Goal: Task Accomplishment & Management: Use online tool/utility

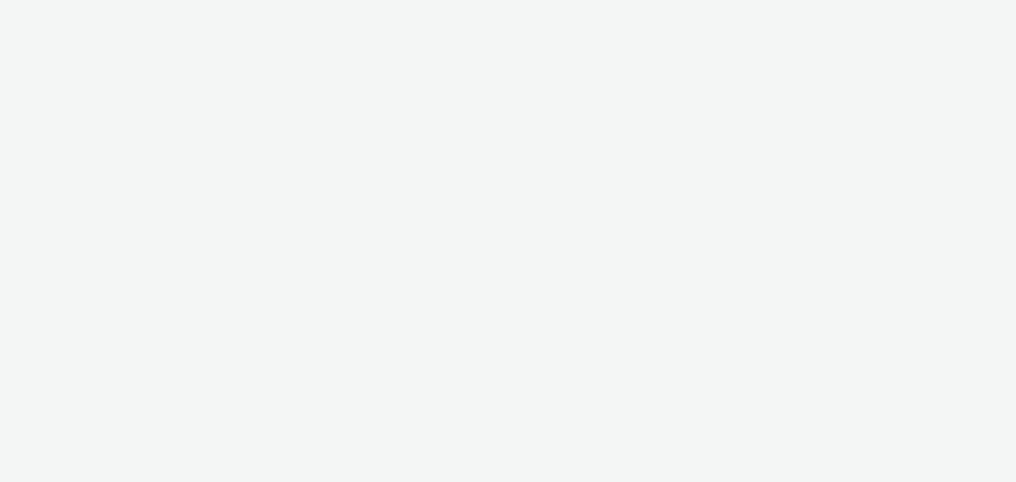
select select "a1548b1e-0fde-418e-992c-2e089afb3761"
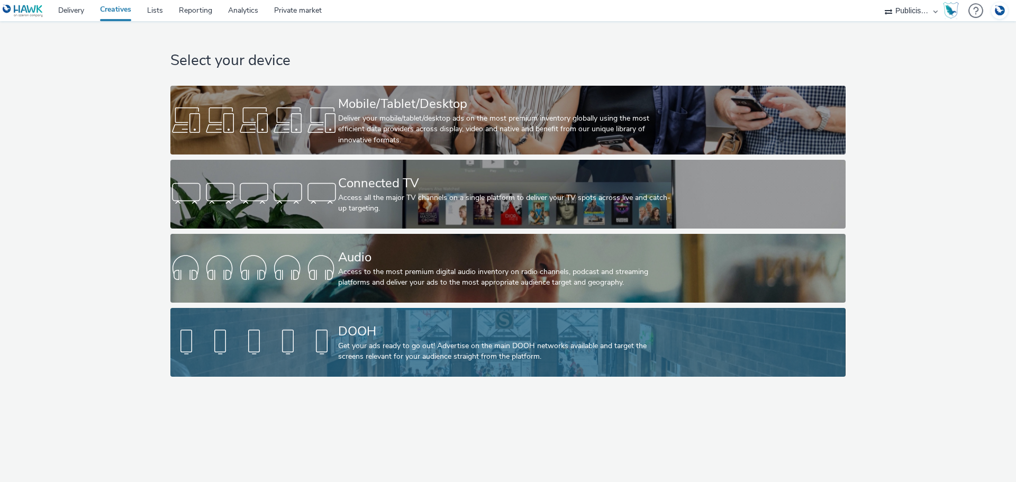
click at [271, 354] on div at bounding box center [254, 342] width 168 height 34
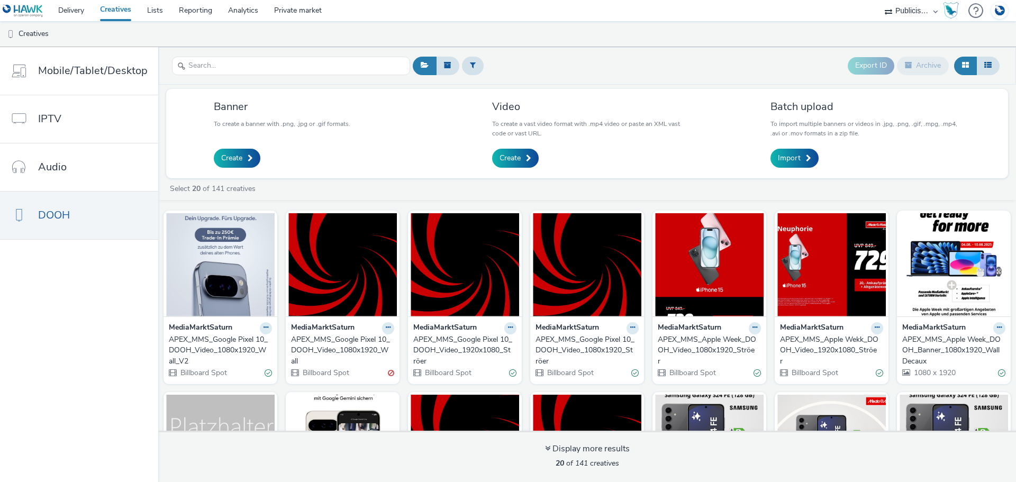
click at [206, 339] on div "APEX_MMS_Google Pixel 10_DOOH_Video_1080x1920_Wall_V2" at bounding box center [218, 350] width 99 height 32
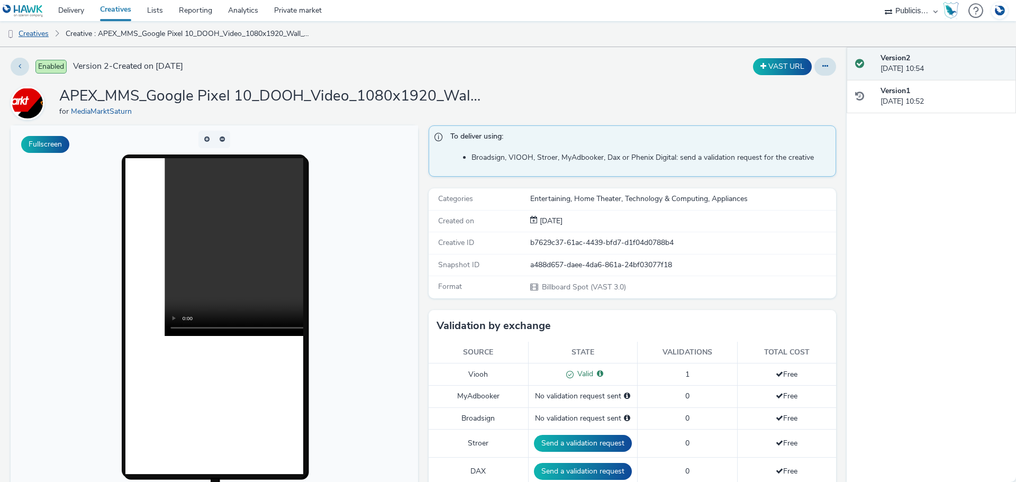
click at [35, 37] on link "Creatives" at bounding box center [27, 33] width 54 height 25
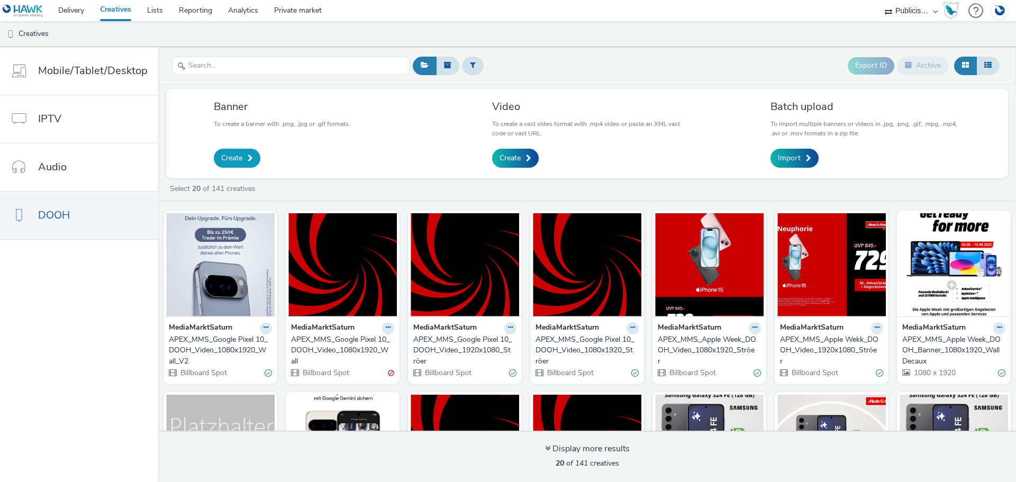
click at [249, 159] on span at bounding box center [250, 157] width 5 height 7
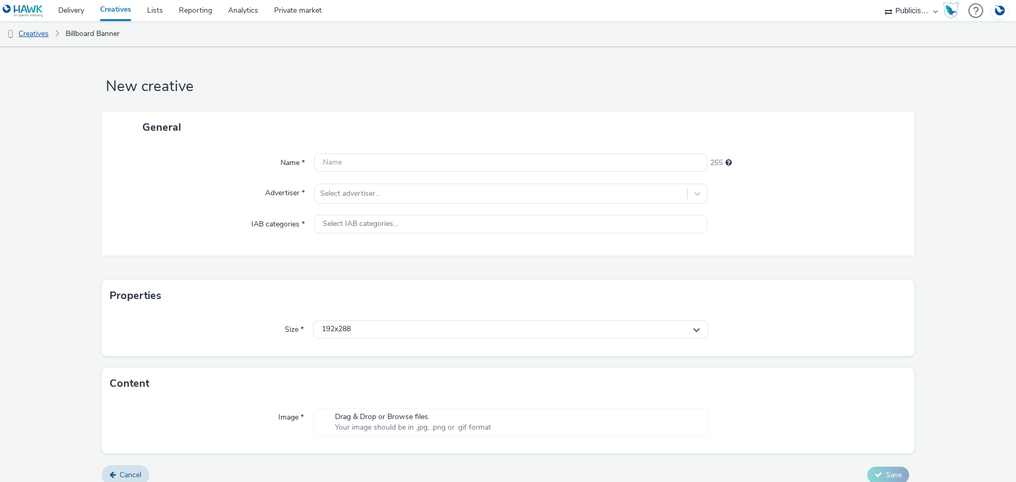
click at [39, 38] on link "Creatives" at bounding box center [27, 33] width 54 height 25
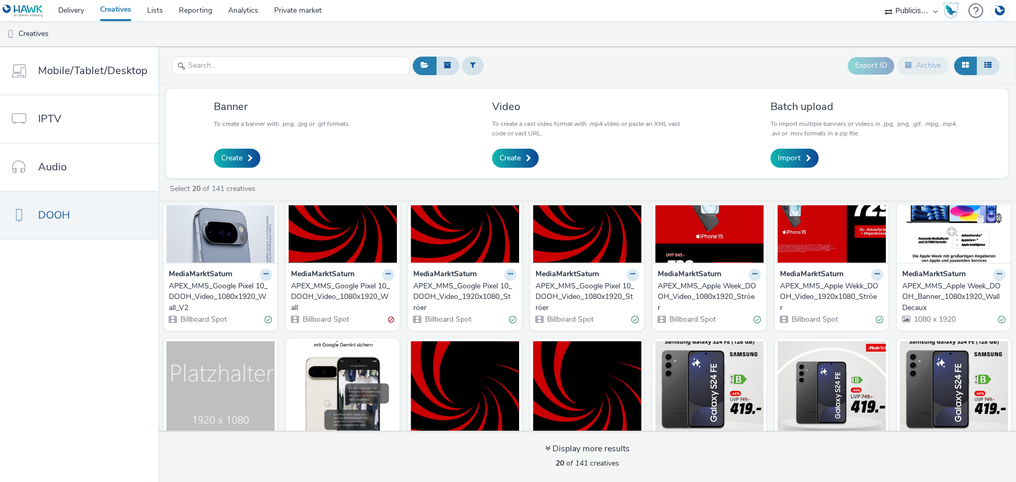
scroll to position [53, 0]
click at [464, 69] on button at bounding box center [473, 66] width 22 height 18
click at [512, 68] on div at bounding box center [526, 67] width 75 height 13
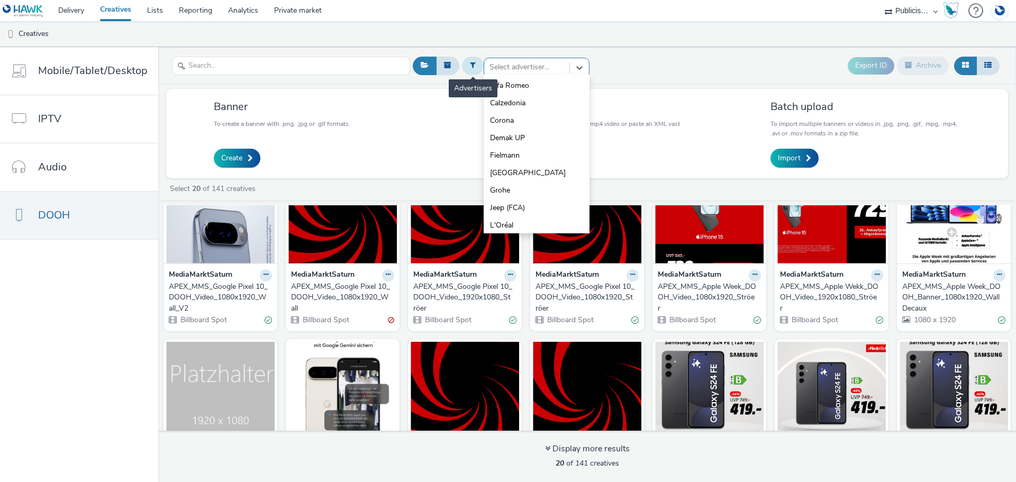
click at [471, 61] on icon at bounding box center [473, 64] width 6 height 7
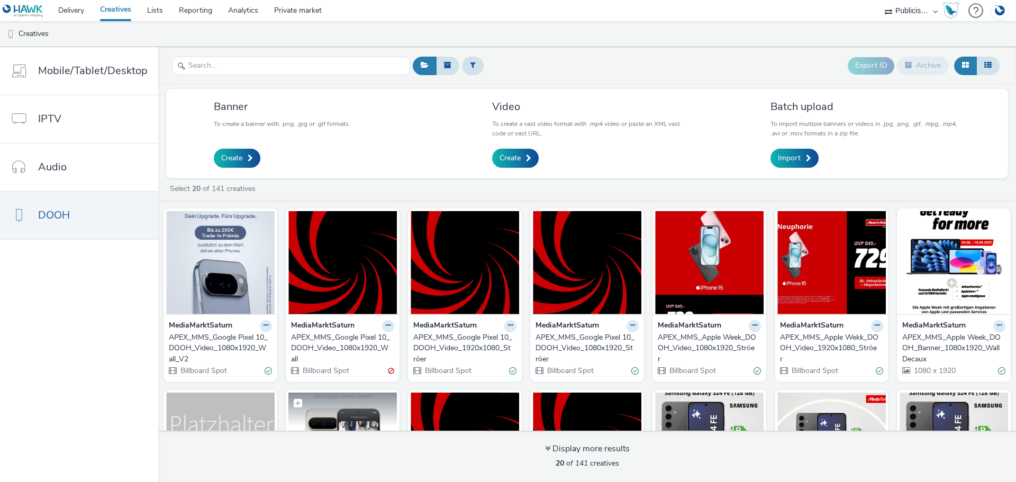
scroll to position [0, 0]
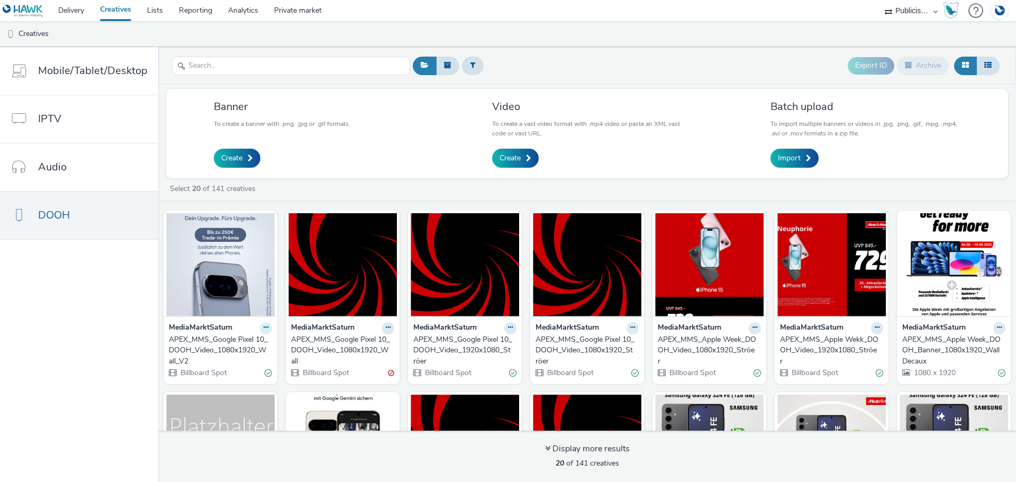
click at [260, 331] on button at bounding box center [266, 328] width 12 height 12
click at [224, 348] on link "Edit" at bounding box center [232, 346] width 79 height 21
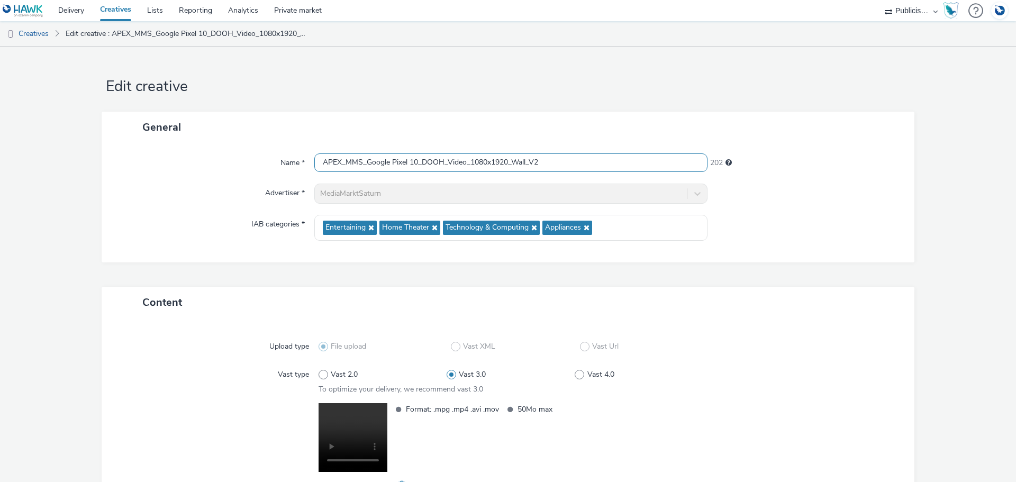
drag, startPoint x: 558, startPoint y: 158, endPoint x: 298, endPoint y: 163, distance: 259.8
click at [298, 163] on div "Name * APEX_MMS_Google Pixel 10_DOOH_Video_1080x1920_Wall_V2 202" at bounding box center [507, 162] width 791 height 19
click at [194, 163] on div "Name *" at bounding box center [213, 162] width 202 height 19
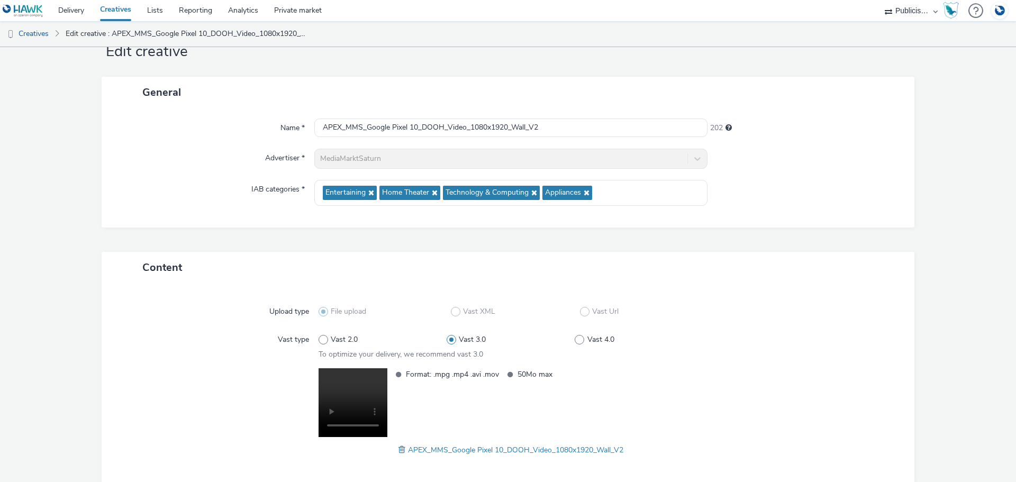
scroll to position [88, 0]
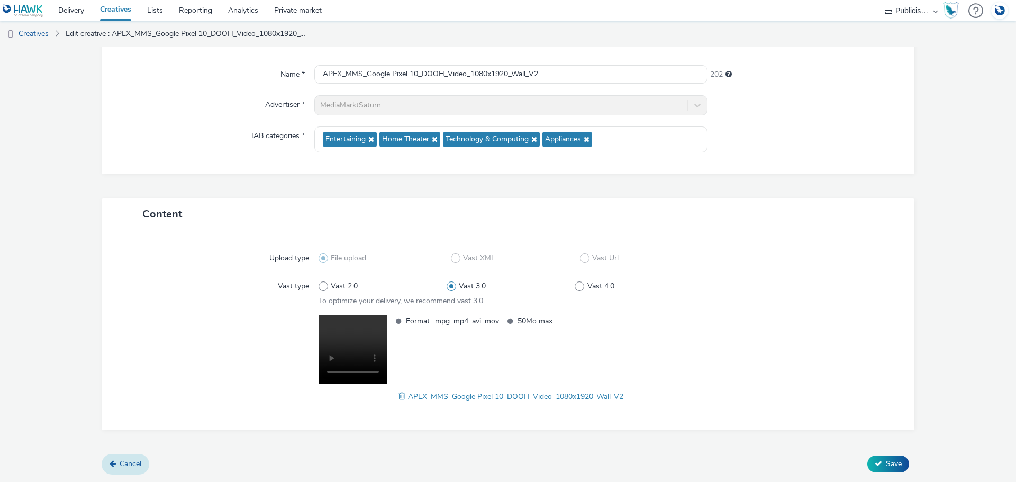
click at [131, 469] on link "Cancel" at bounding box center [126, 464] width 48 height 20
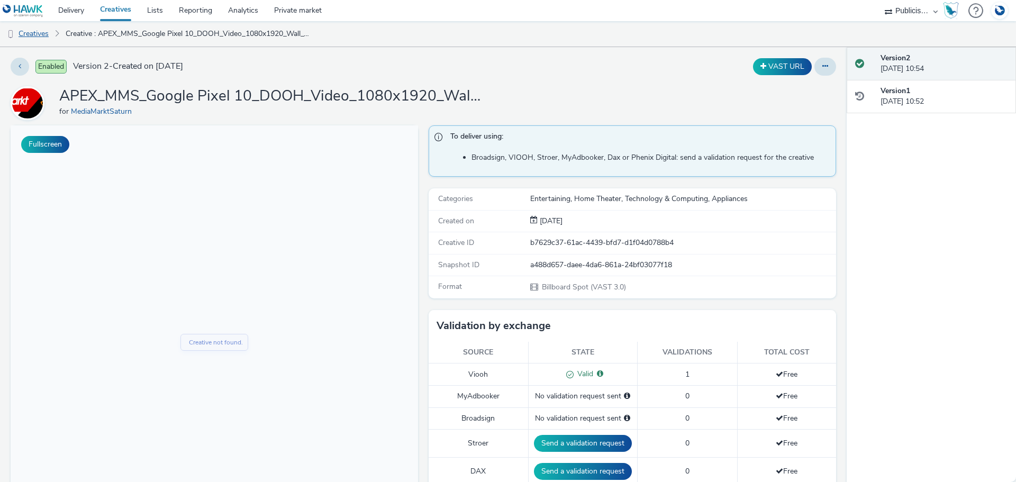
click at [46, 30] on link "Creatives" at bounding box center [27, 33] width 54 height 25
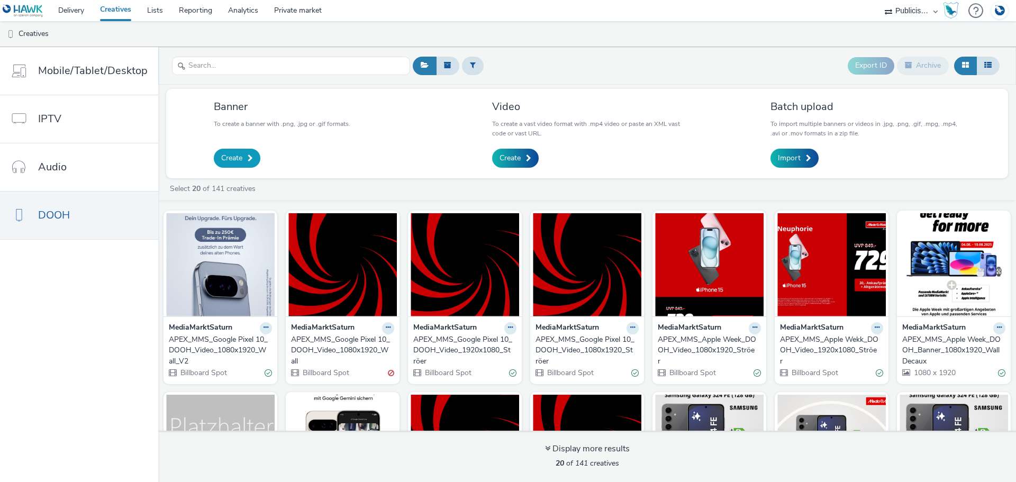
click at [251, 154] on span at bounding box center [250, 157] width 5 height 7
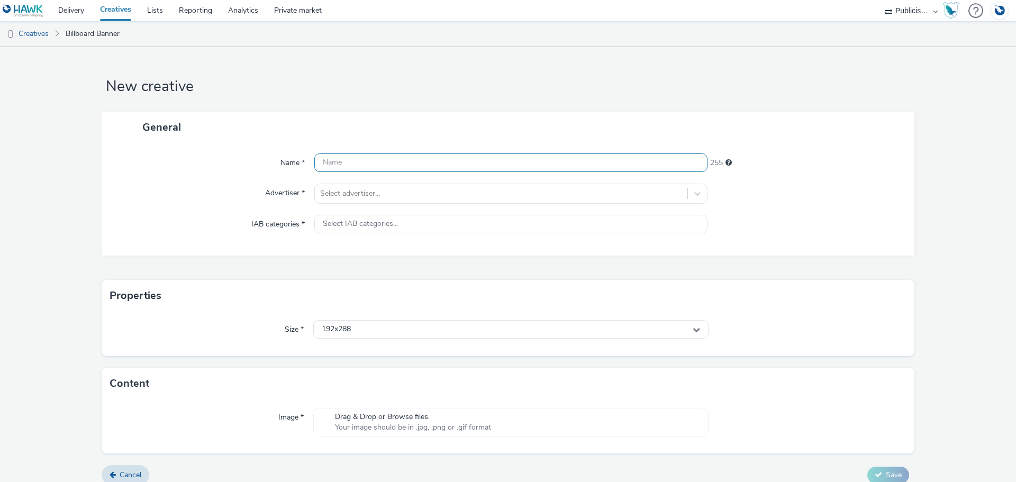
click at [379, 170] on input "text" at bounding box center [510, 162] width 393 height 19
paste input "APEX_MMS_Google Pixel 10_DOOH_Video_1080x1920_Wall_V2"
drag, startPoint x: 464, startPoint y: 162, endPoint x: 450, endPoint y: 162, distance: 14.3
click at [447, 163] on input "APEX_MMS_Google Pixel 10_DOOH_Video_1080x1920_Wall_V2" at bounding box center [510, 162] width 393 height 19
type input "APEX_MMS_Google Pixel 10_DOOH_Banner_1080x1920_Wall_V2"
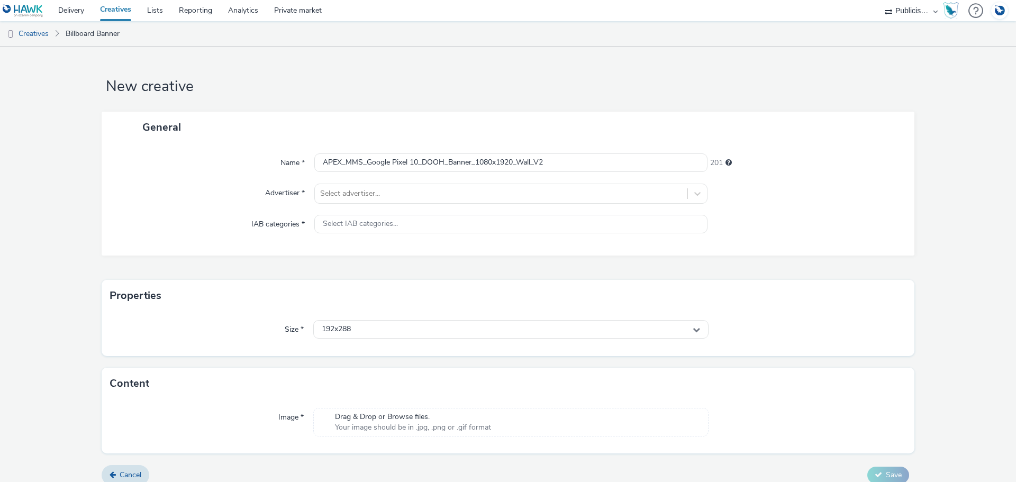
click at [472, 114] on div "General" at bounding box center [508, 127] width 813 height 31
click at [322, 200] on div at bounding box center [501, 193] width 362 height 13
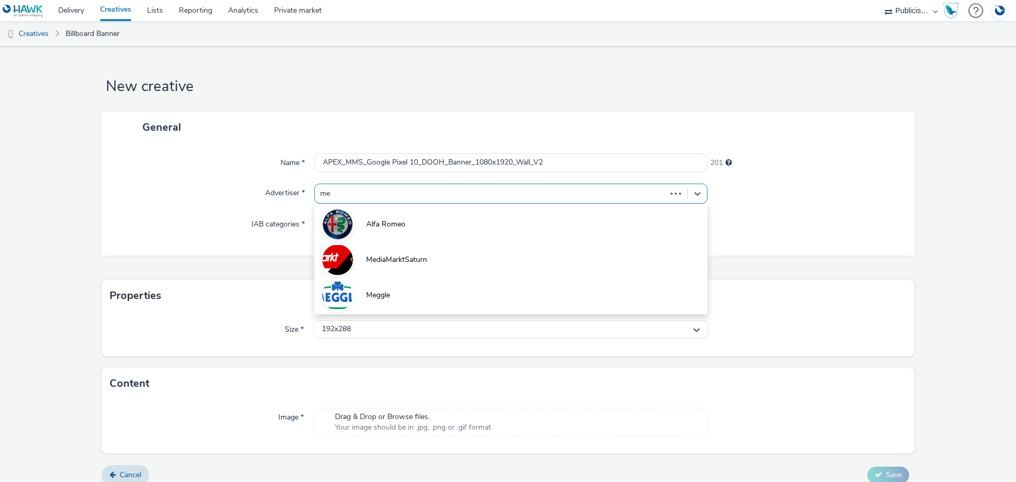
type input "med"
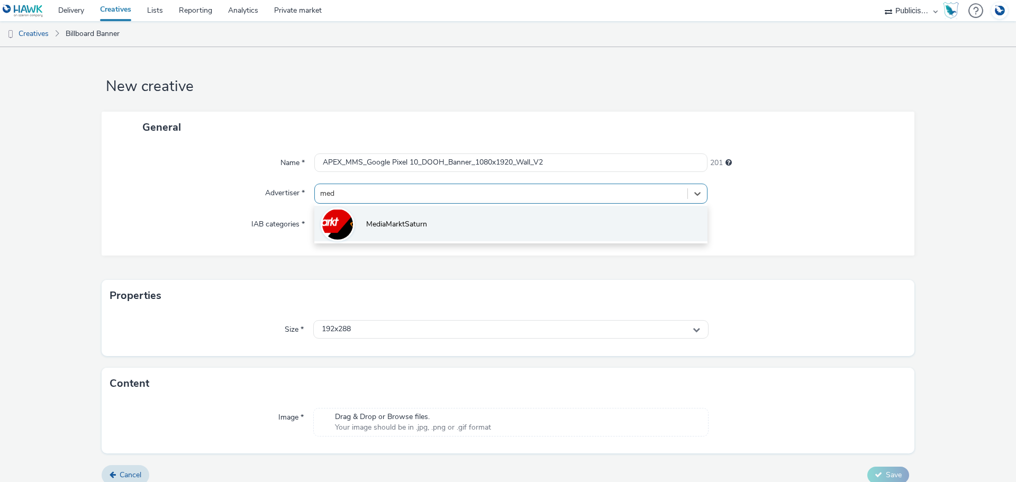
click at [368, 224] on span "MediaMarktSaturn" at bounding box center [396, 224] width 61 height 11
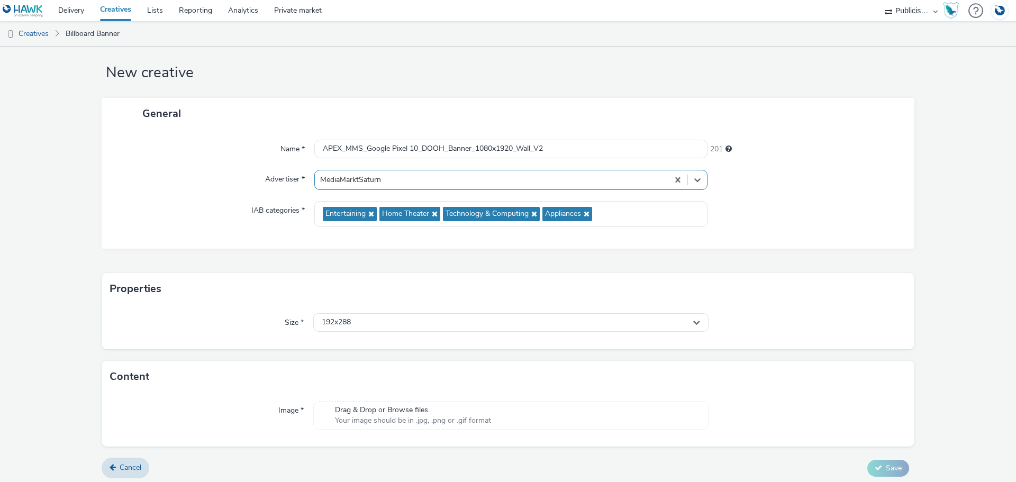
scroll to position [17, 0]
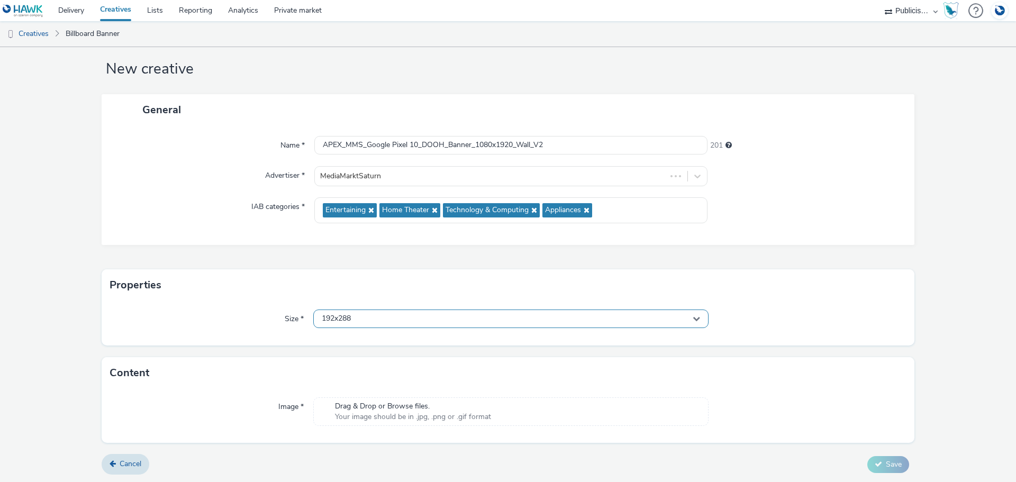
click at [390, 315] on div "192x288" at bounding box center [510, 319] width 395 height 19
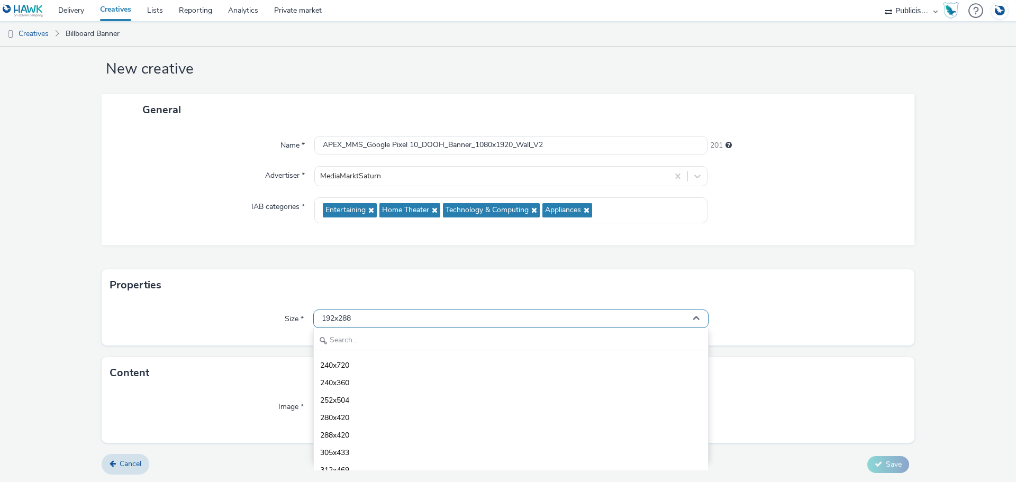
scroll to position [53, 0]
click at [370, 334] on input "text" at bounding box center [511, 341] width 394 height 19
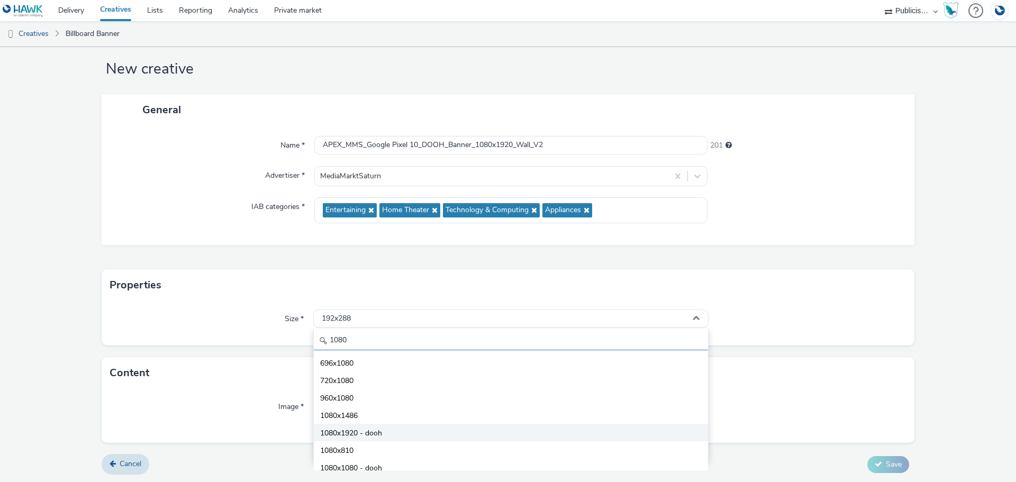
type input "1080"
click at [390, 431] on li "1080x1920 - dooh" at bounding box center [511, 432] width 394 height 17
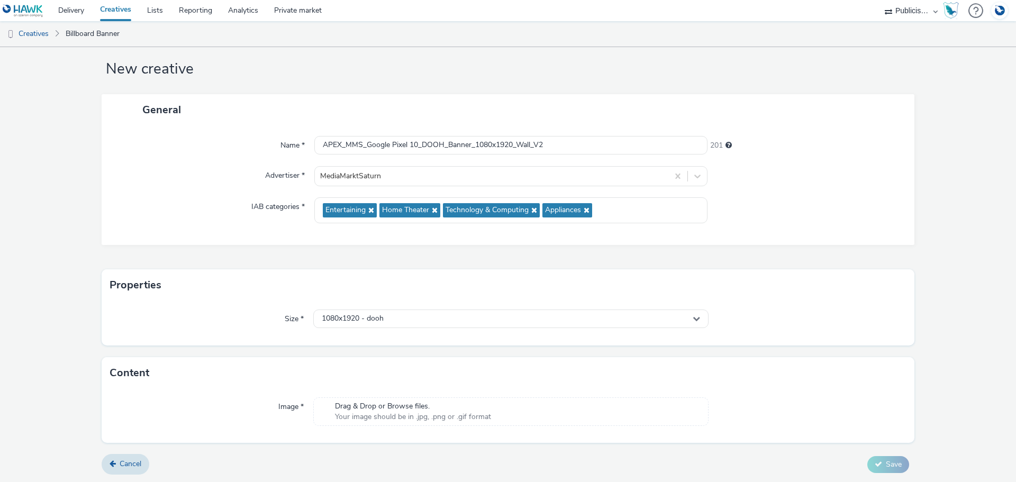
click at [203, 293] on div "Properties" at bounding box center [508, 285] width 813 height 32
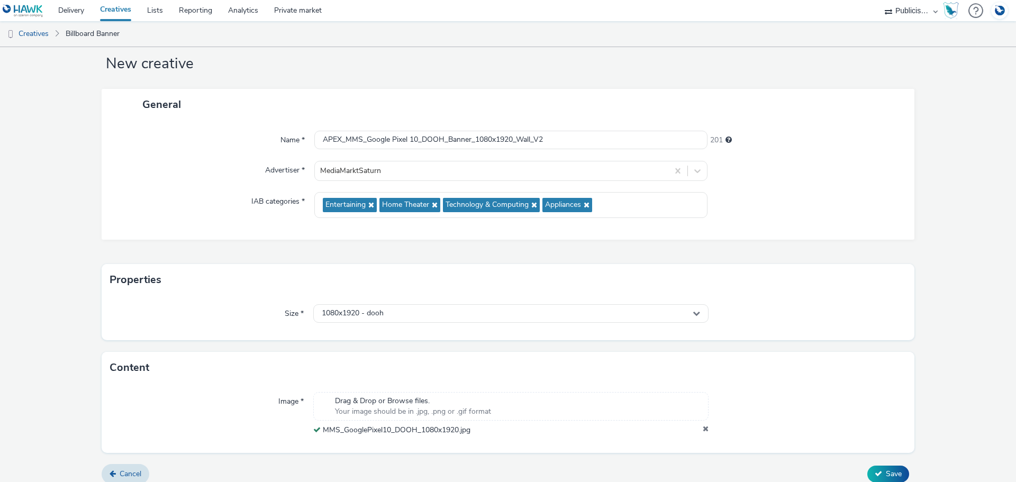
scroll to position [33, 0]
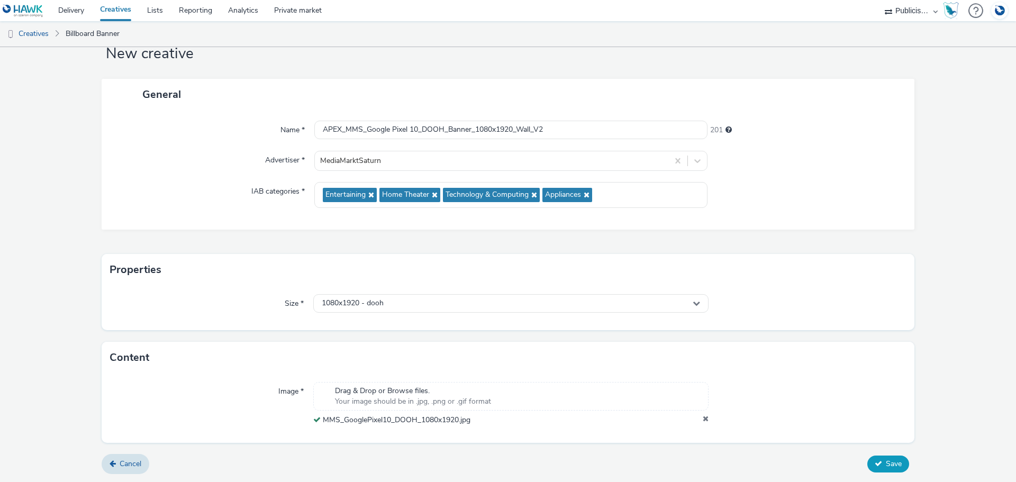
click at [875, 461] on icon at bounding box center [878, 463] width 7 height 7
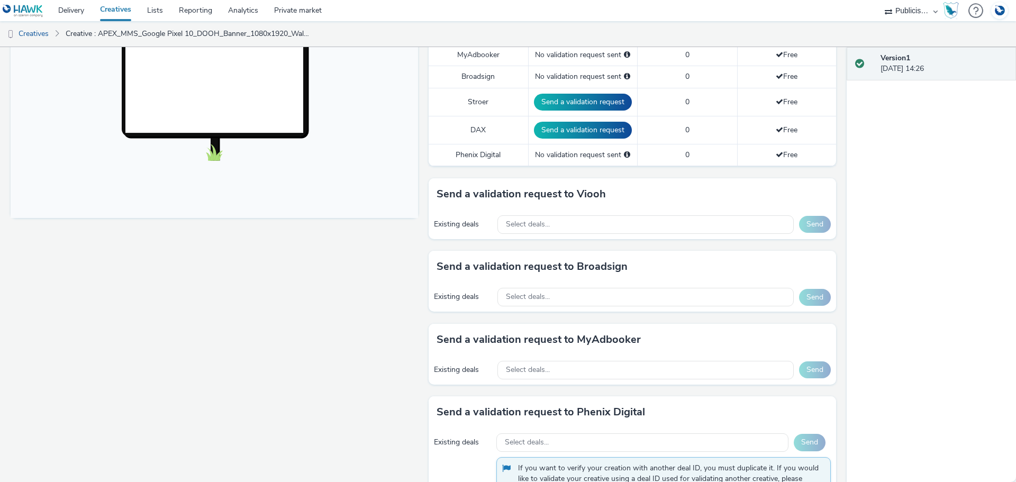
scroll to position [370, 0]
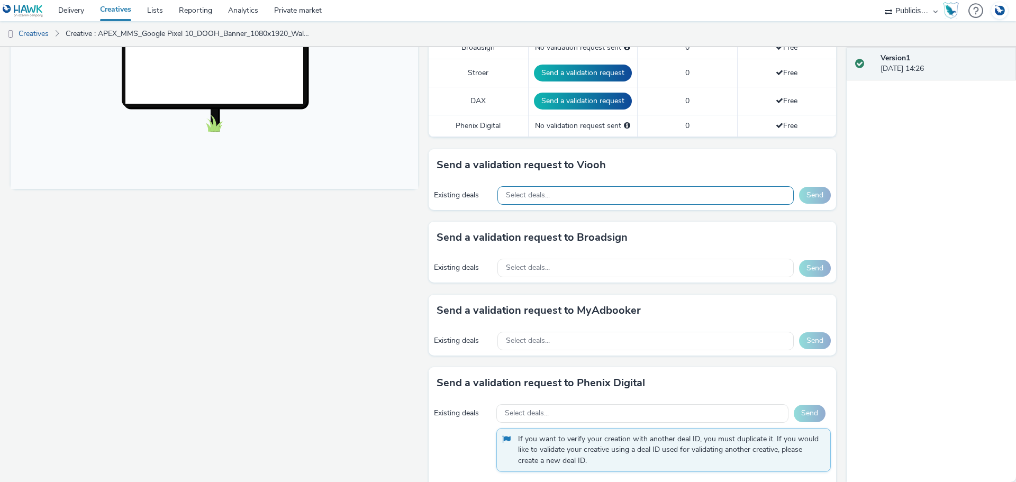
click at [560, 192] on div "Select deals..." at bounding box center [645, 195] width 296 height 19
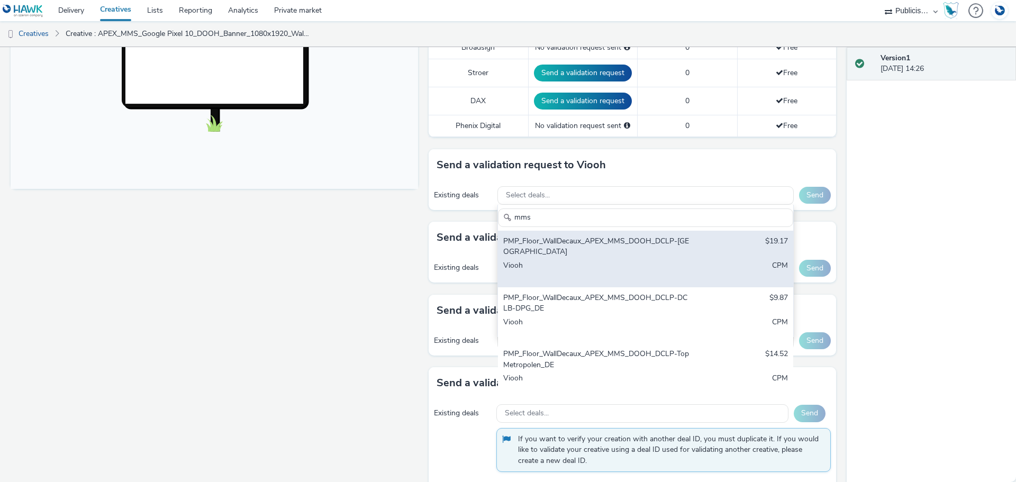
type input "mms"
click at [568, 239] on div "PMP_Floor_WallDecaux_APEX_MMS_DOOH_DCLP-[GEOGRAPHIC_DATA]" at bounding box center [597, 247] width 188 height 22
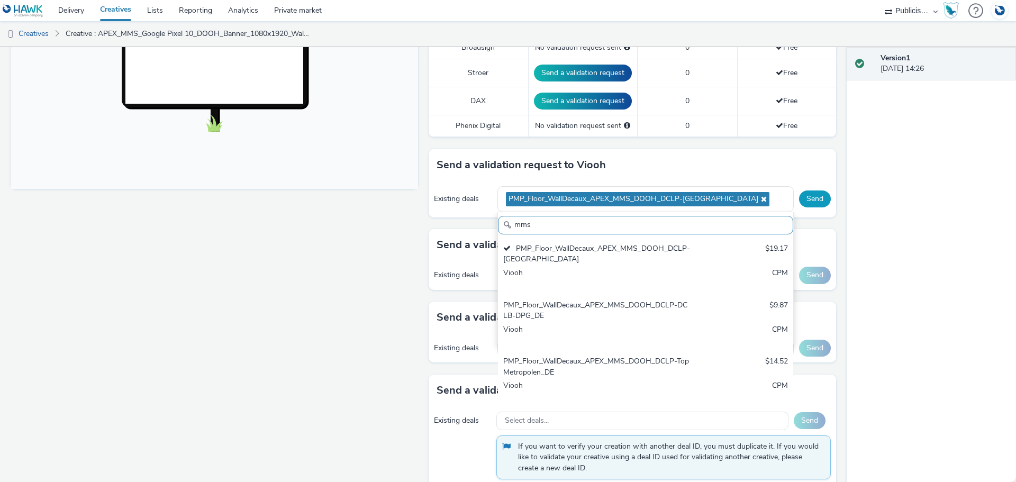
click at [803, 194] on button "Send" at bounding box center [815, 198] width 32 height 17
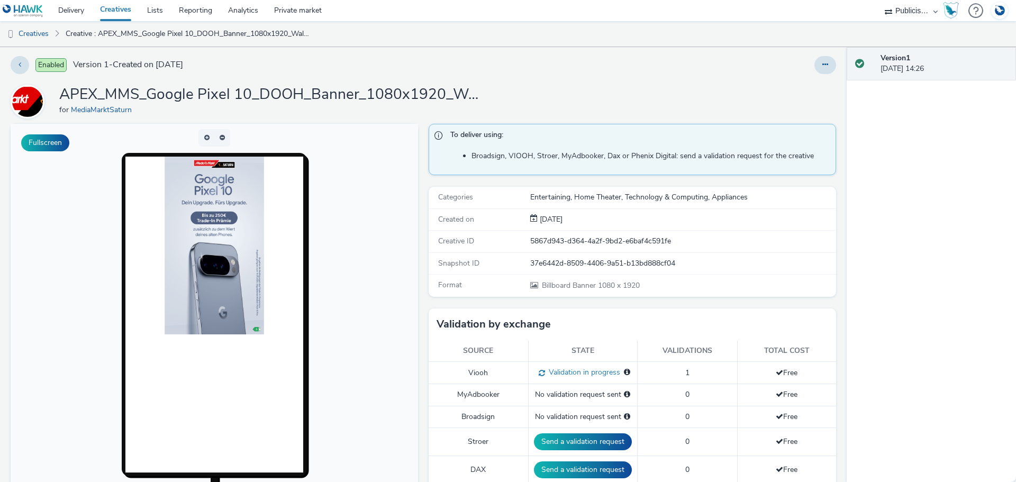
scroll to position [0, 0]
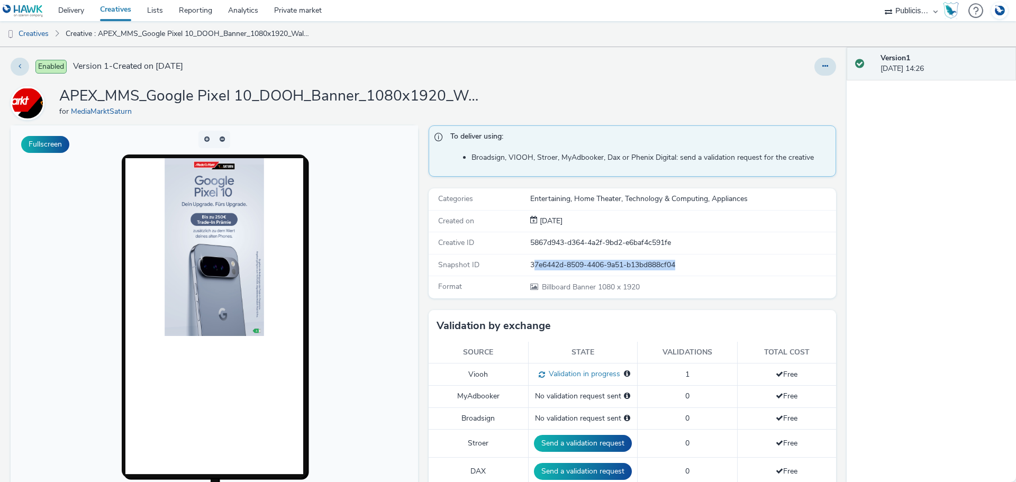
drag, startPoint x: 698, startPoint y: 262, endPoint x: 530, endPoint y: 266, distance: 168.8
click at [530, 266] on div "37e6442d-8509-4406-9a51-b13bd888cf04" at bounding box center [682, 265] width 305 height 11
drag, startPoint x: 659, startPoint y: 260, endPoint x: 679, endPoint y: 265, distance: 21.1
click at [659, 260] on div "37e6442d-8509-4406-9a51-b13bd888cf04" at bounding box center [682, 265] width 305 height 11
drag, startPoint x: 681, startPoint y: 265, endPoint x: 517, endPoint y: 263, distance: 164.5
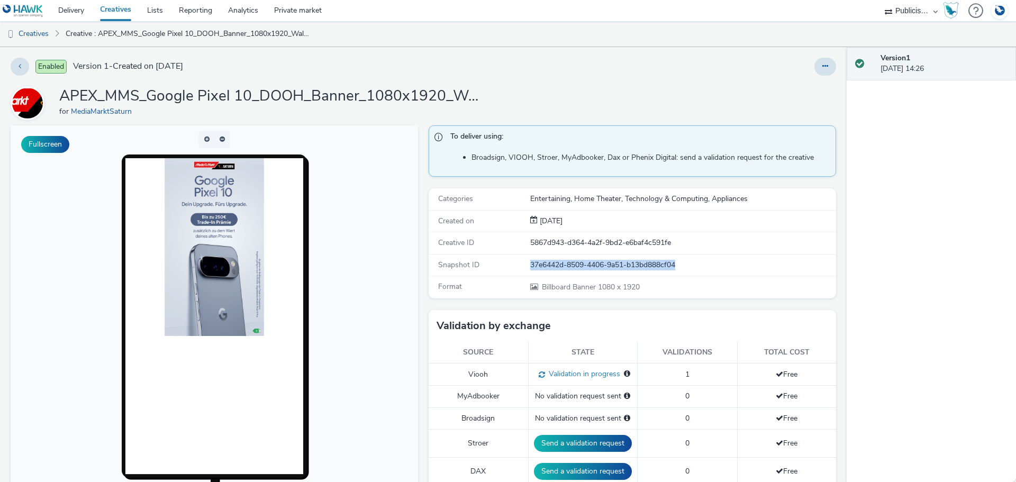
click at [517, 263] on div "Snapshot ID 37e6442d-8509-4406-9a51-b13bd888cf04" at bounding box center [632, 265] width 407 height 22
copy div "37e6442d-8509-4406-9a51-b13bd888cf04"
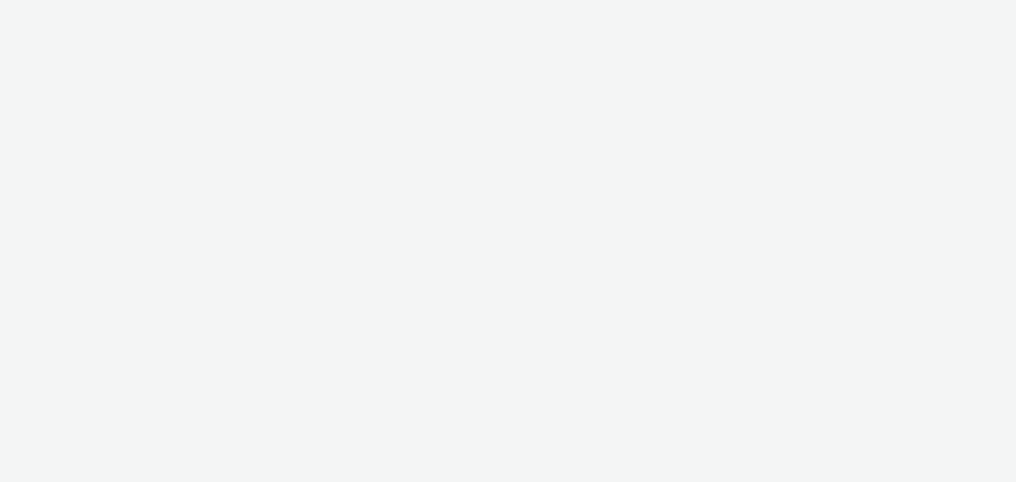
select select "a1548b1e-0fde-418e-992c-2e089afb3761"
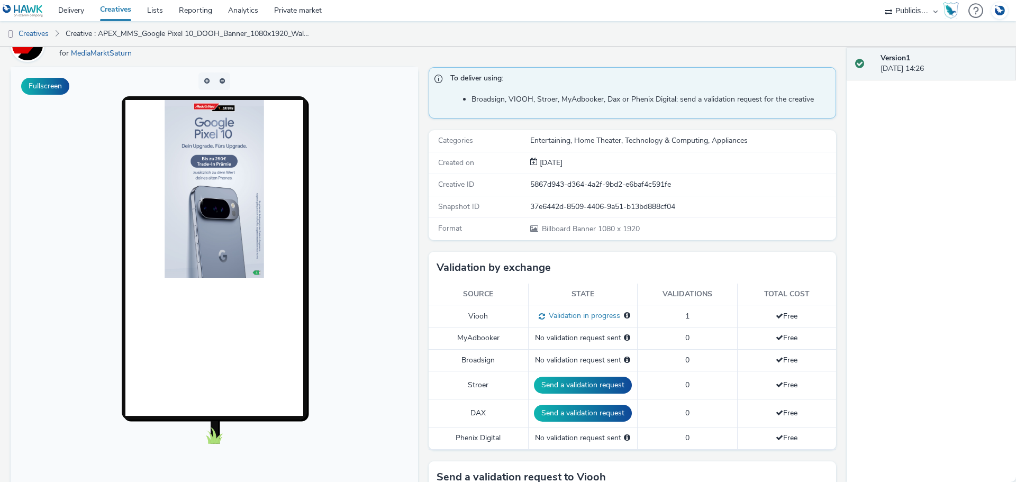
scroll to position [19, 0]
